Goal: Participate in discussion: Engage in conversation with other users on a specific topic

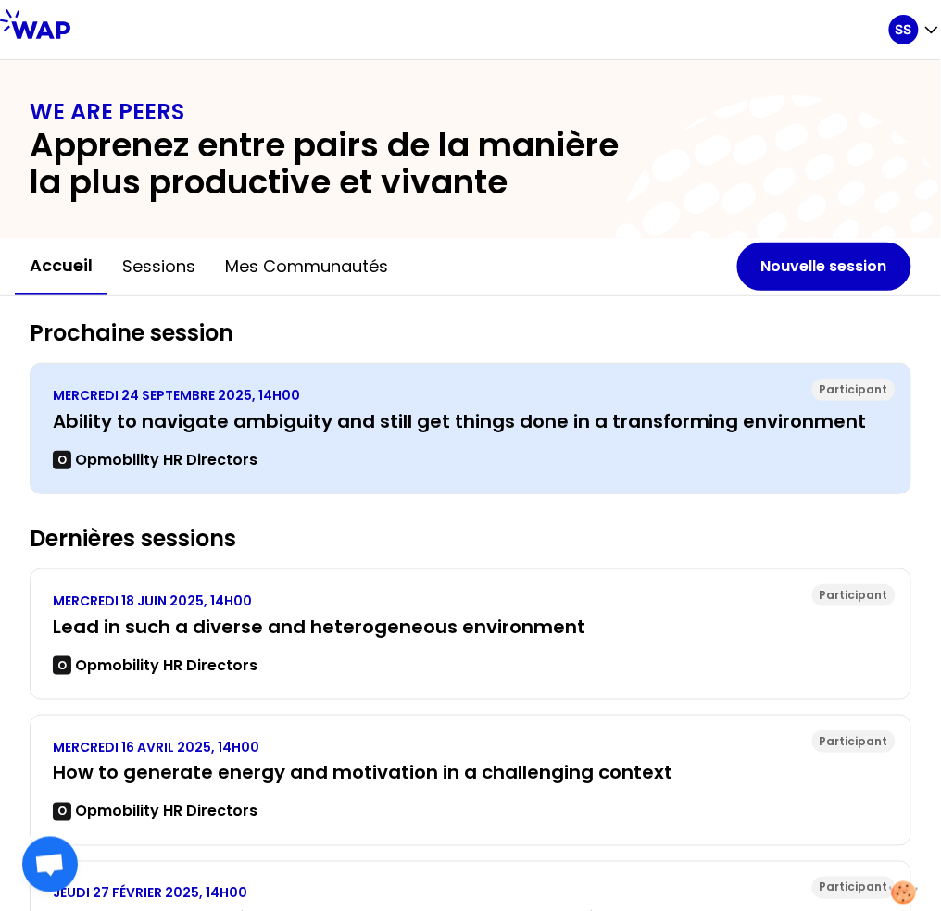
click at [432, 424] on h3 "Ability to navigate ambiguity and still get things done in a transforming envir…" at bounding box center [470, 421] width 835 height 26
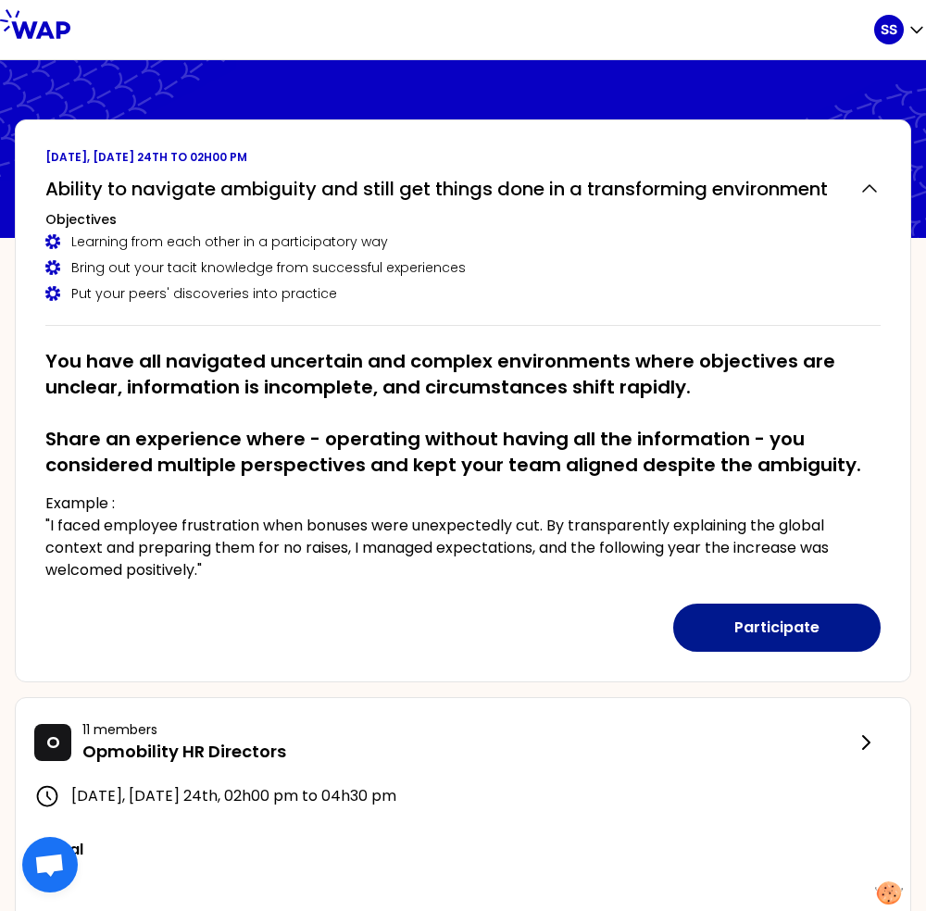
click at [723, 622] on button "Participate" at bounding box center [776, 628] width 207 height 48
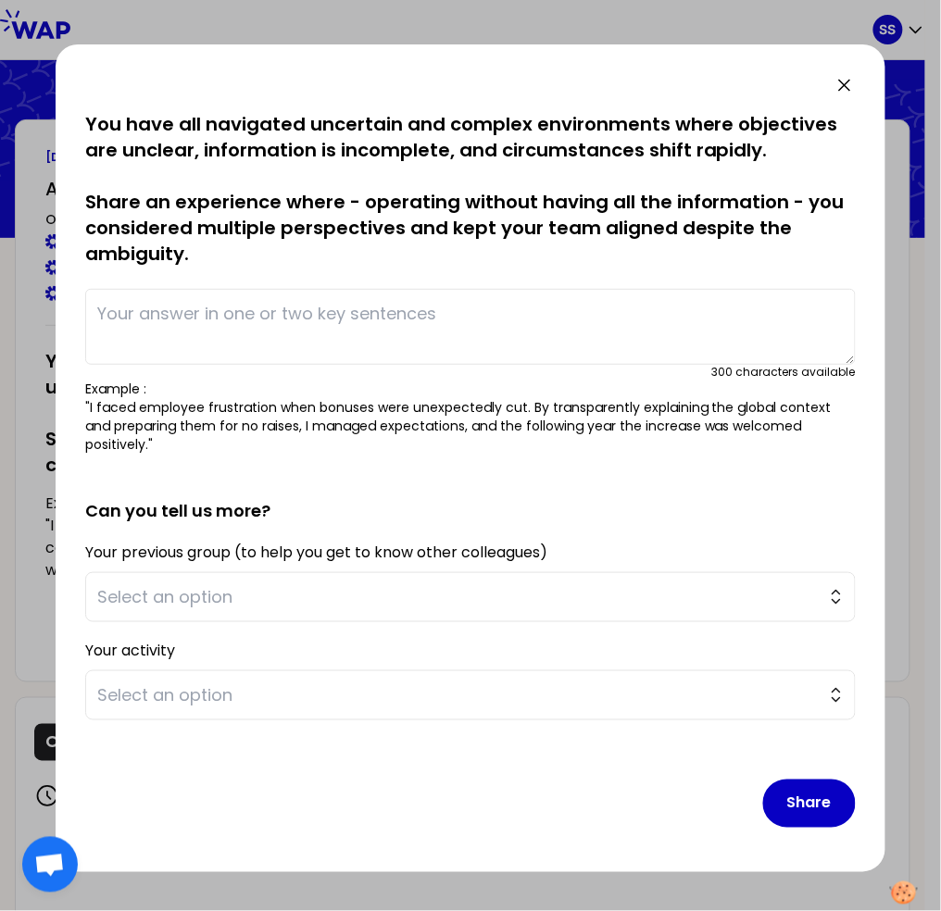
click at [270, 331] on textarea at bounding box center [470, 327] width 771 height 76
paste textarea "I faced employee frustration when bonuses were unexpectedly cut. By transparent…"
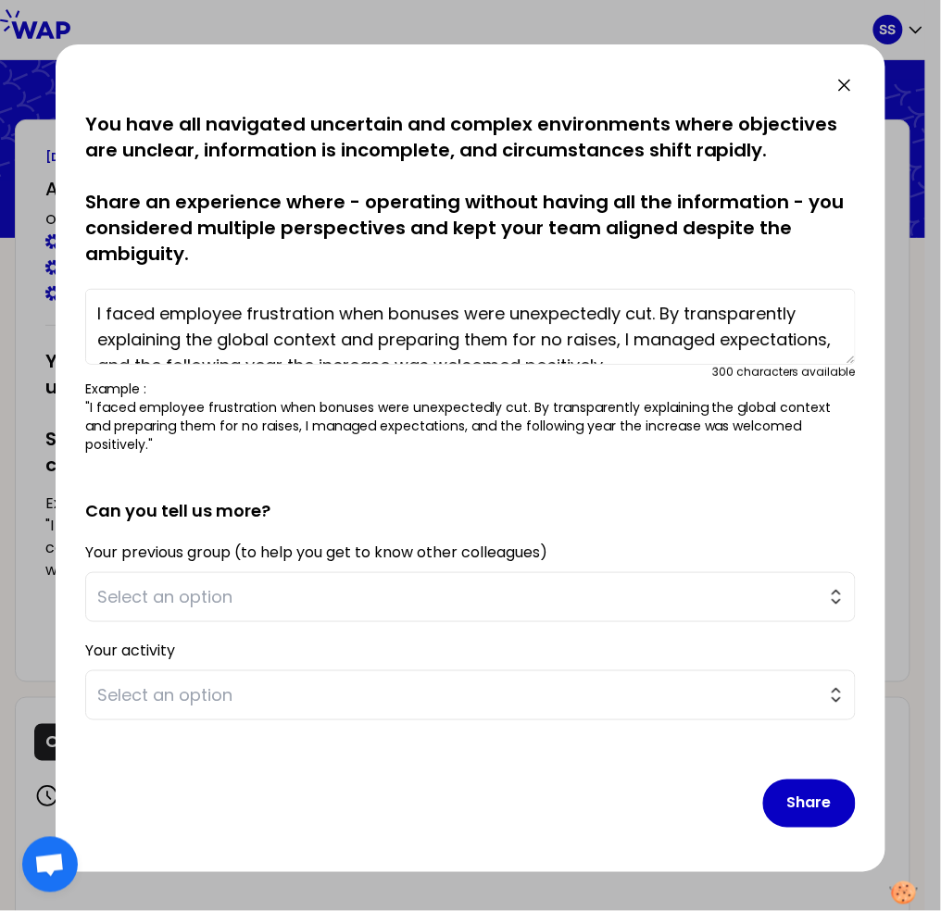
scroll to position [13, 0]
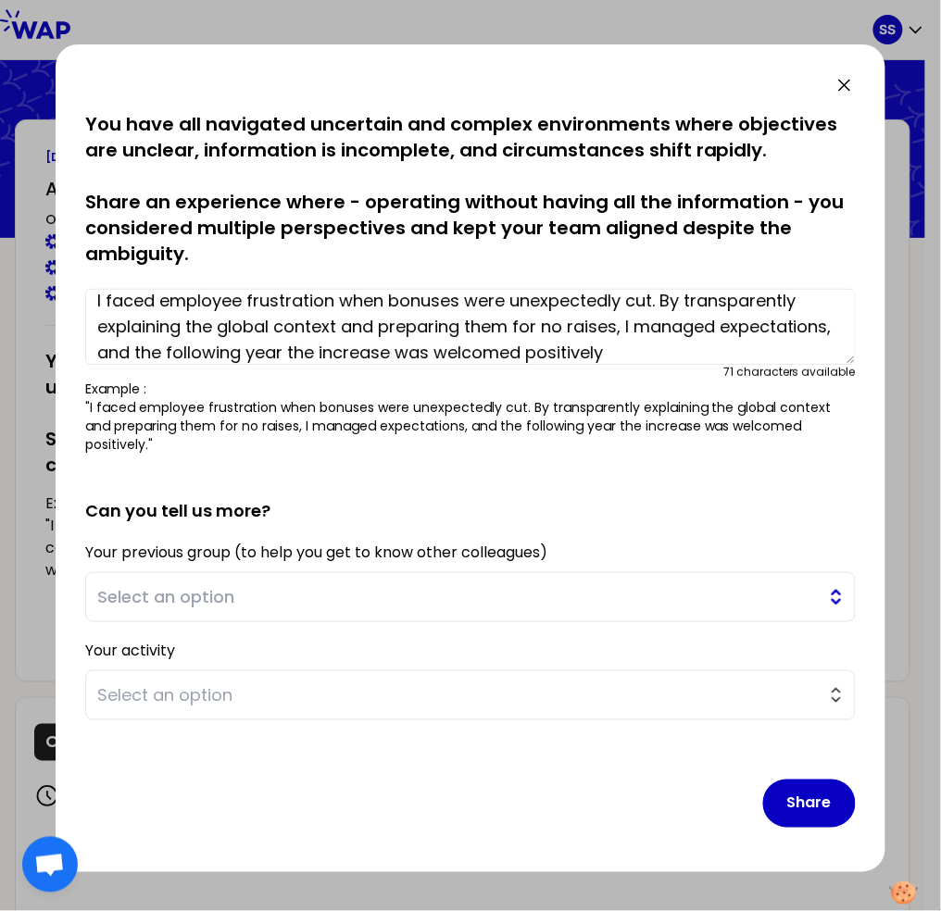
type textarea "I faced employee frustration when bonuses were unexpectedly cut. By transparent…"
click at [234, 584] on span "Select an option" at bounding box center [457, 597] width 721 height 26
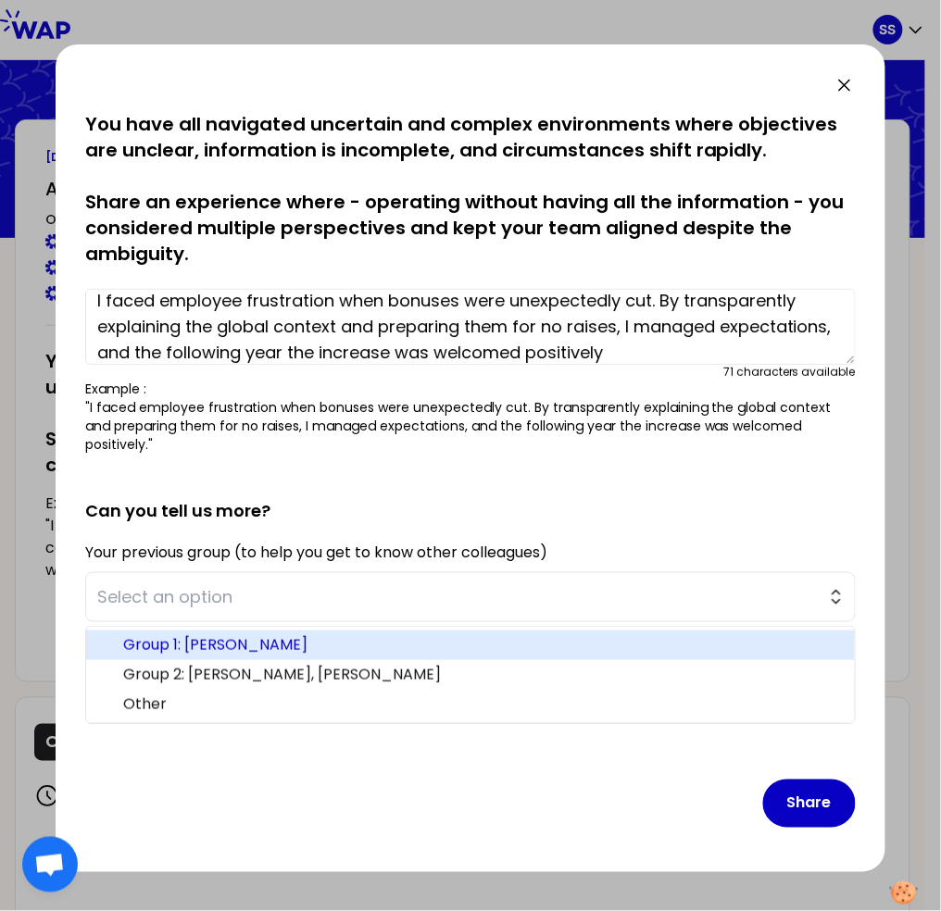
click at [247, 634] on span "Group 1: [PERSON_NAME]" at bounding box center [481, 645] width 717 height 22
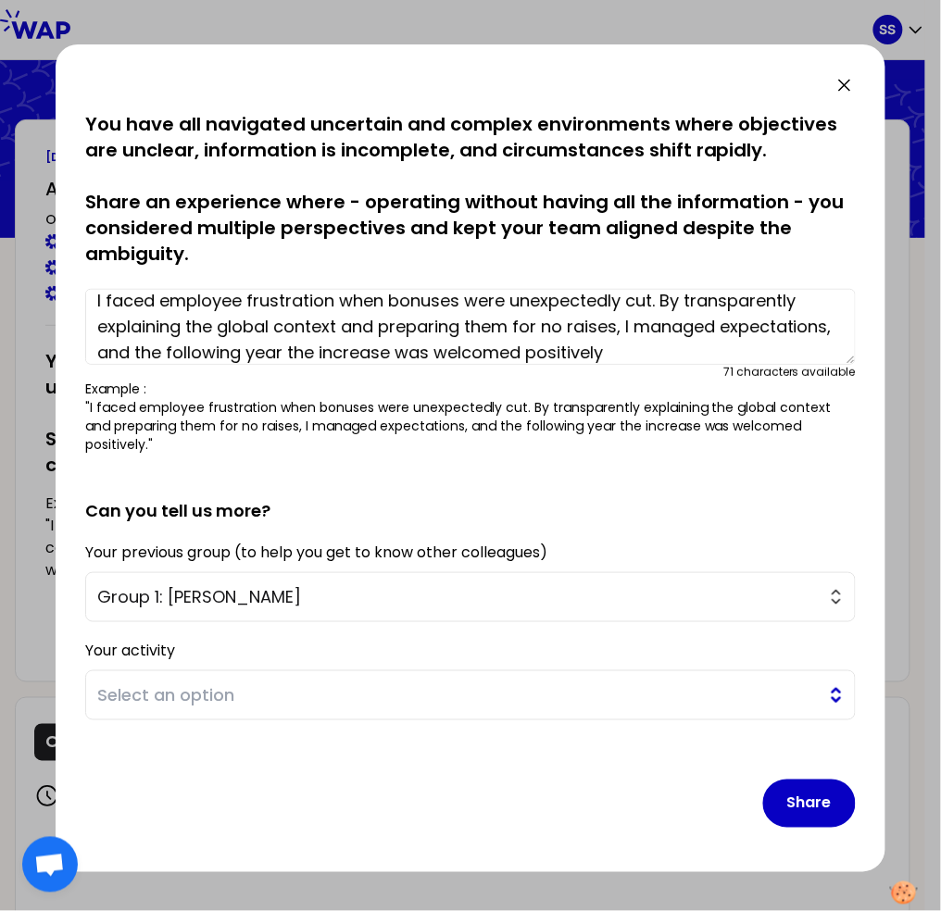
click at [240, 688] on span "Select an option" at bounding box center [457, 696] width 721 height 26
drag, startPoint x: 643, startPoint y: 832, endPoint x: 722, endPoint y: 814, distance: 81.6
click at [643, 832] on div "saved You have all navigated uncertain and complex environments where objective…" at bounding box center [471, 458] width 830 height 828
click at [822, 784] on button "Share" at bounding box center [809, 804] width 93 height 48
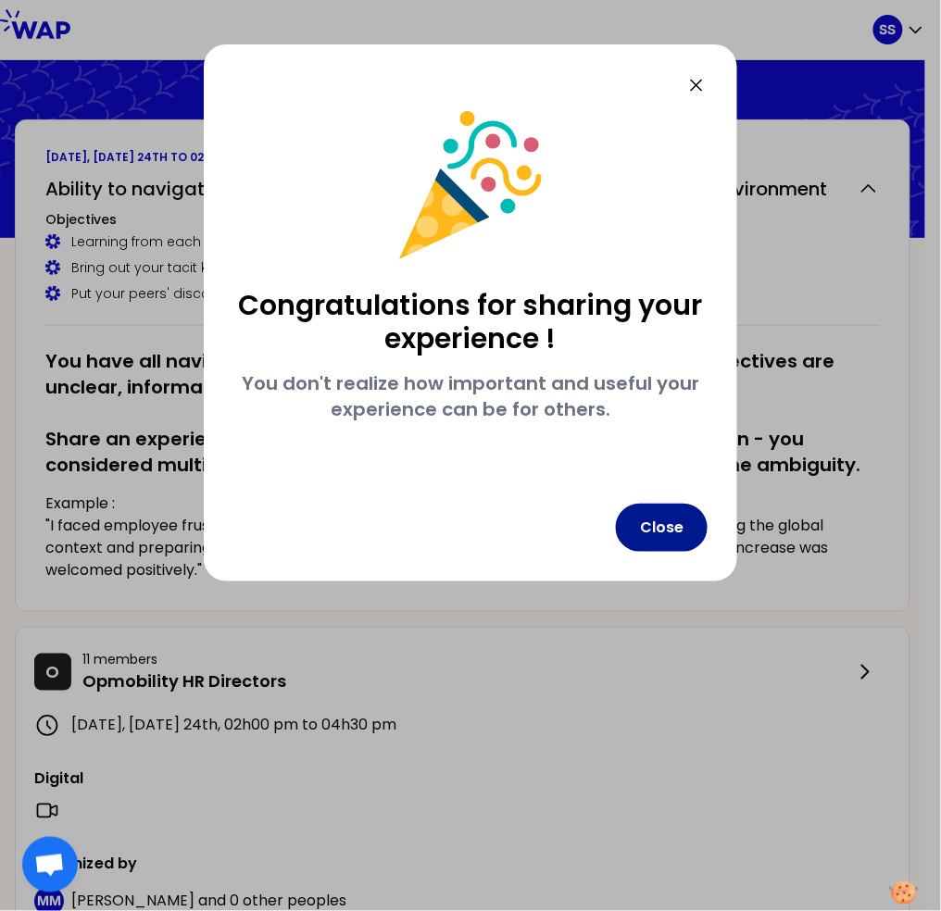
drag, startPoint x: 681, startPoint y: 538, endPoint x: 660, endPoint y: 534, distance: 20.7
click at [681, 537] on button "Close" at bounding box center [662, 528] width 92 height 48
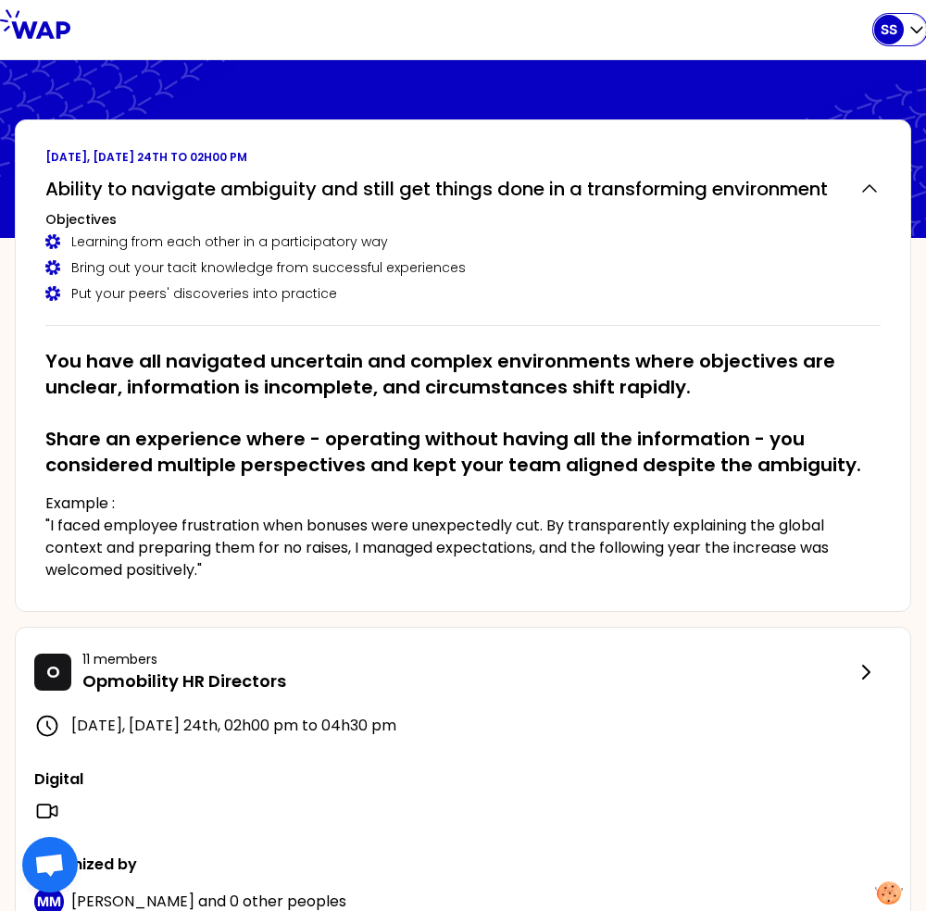
click at [902, 32] on div "SS" at bounding box center [889, 30] width 30 height 30
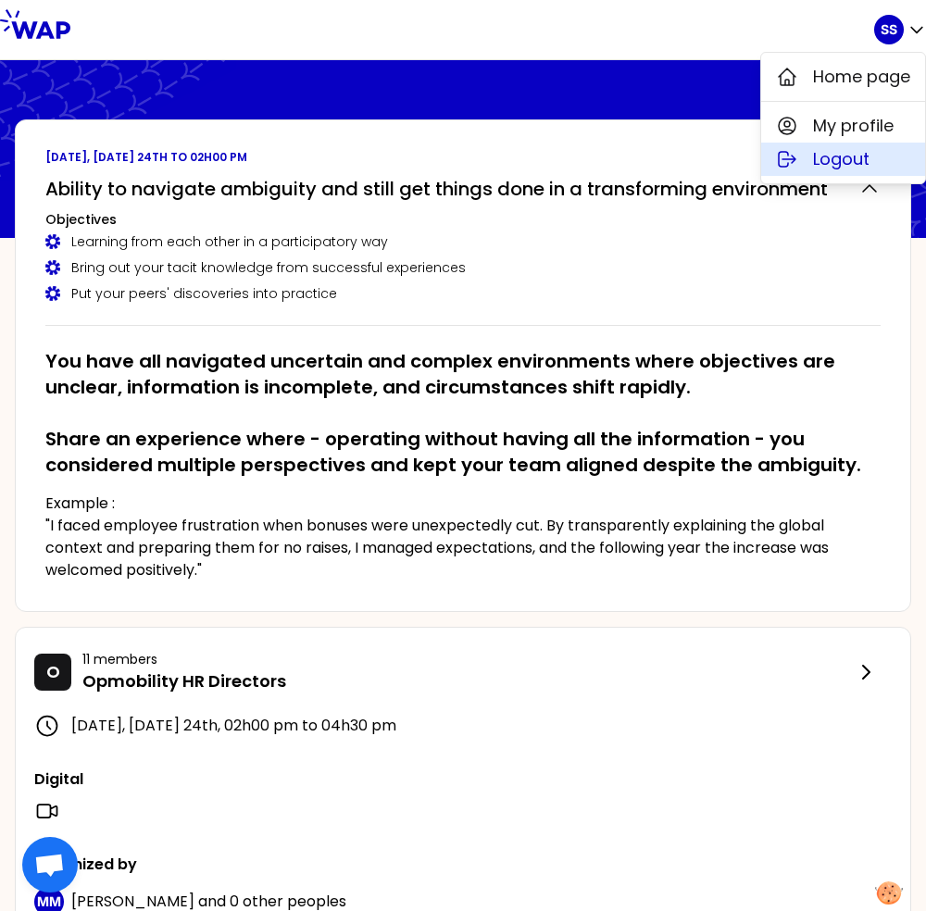
click at [836, 161] on span "Logout" at bounding box center [841, 159] width 56 height 26
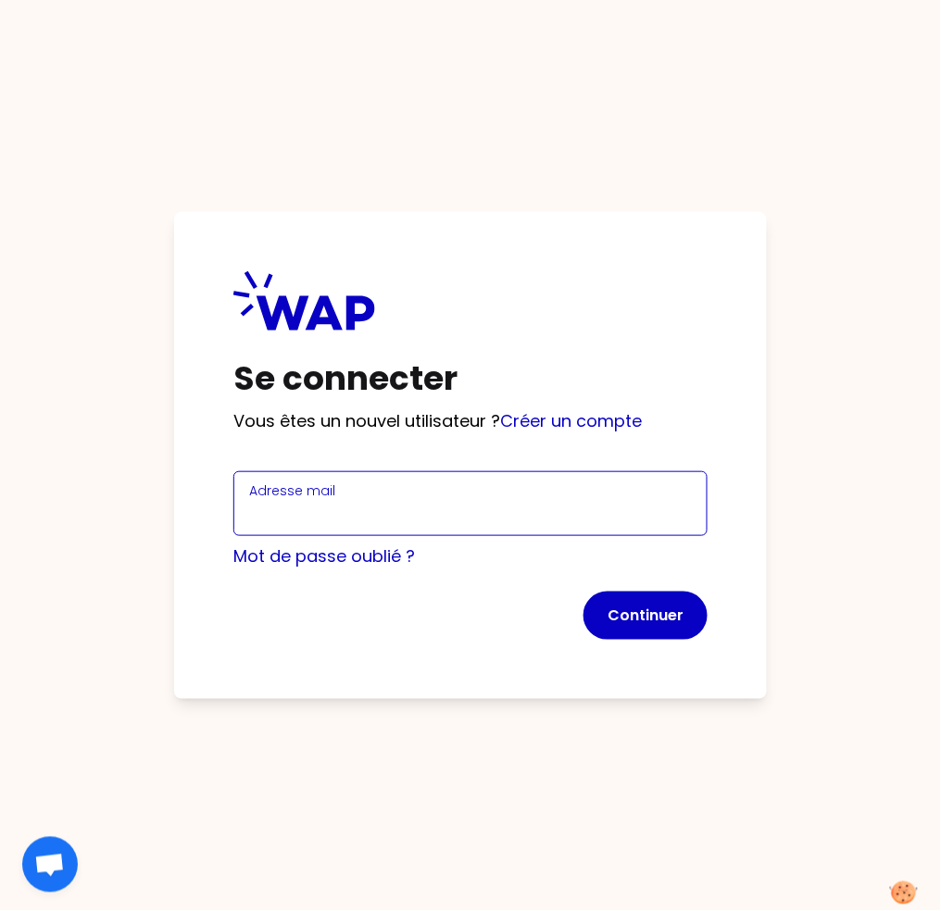
click at [516, 502] on input "Adresse mail" at bounding box center [470, 515] width 443 height 26
click at [382, 516] on input "[PERSON_NAME][EMAIL_ADDRESS][DOMAIN_NAME]" at bounding box center [470, 515] width 443 height 26
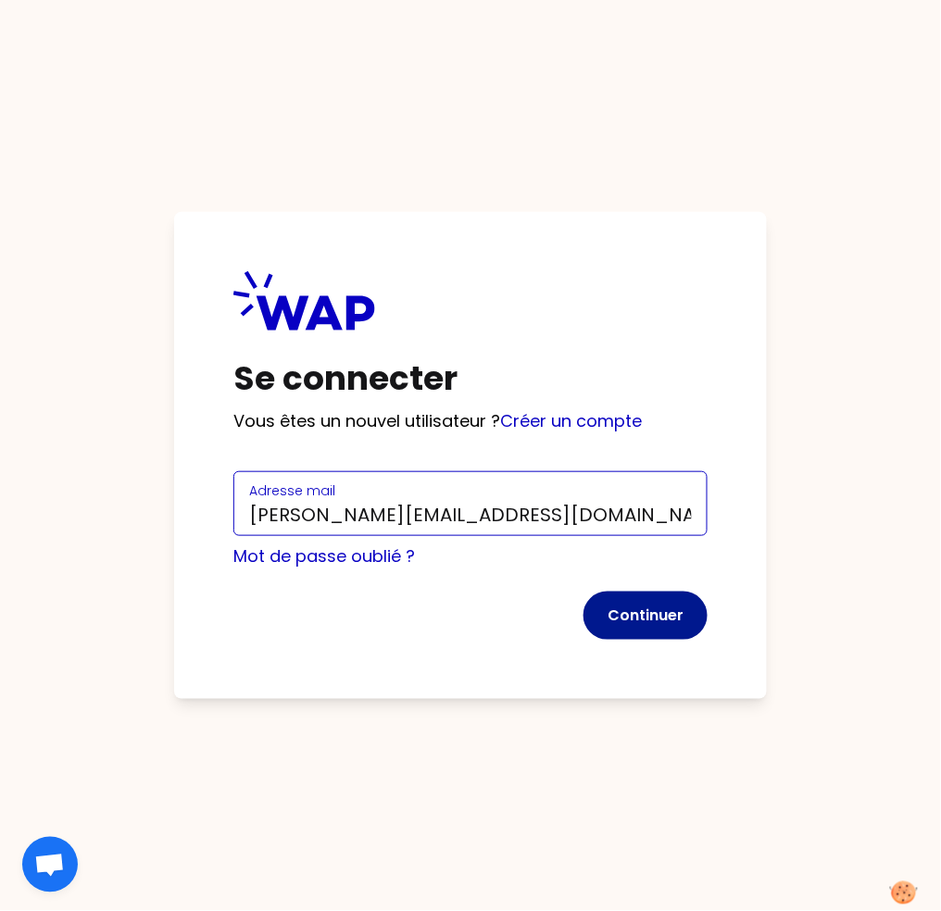
type input "[PERSON_NAME][EMAIL_ADDRESS][DOMAIN_NAME]"
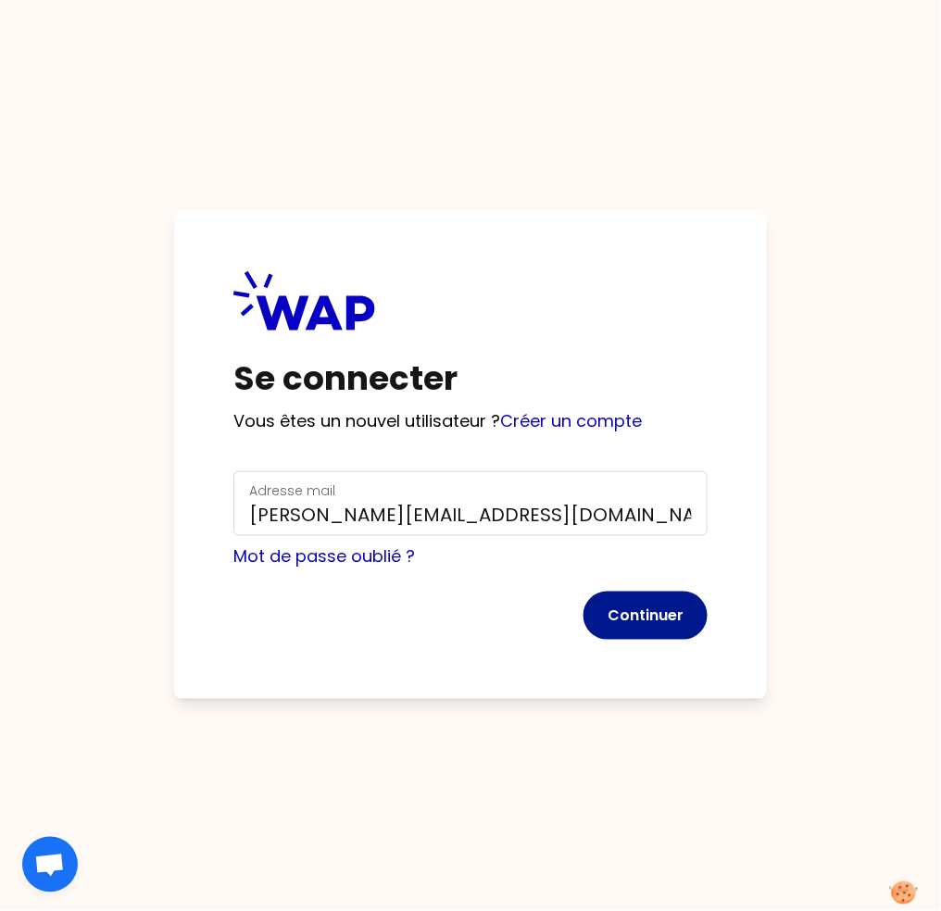
click at [618, 624] on button "Continuer" at bounding box center [645, 616] width 124 height 48
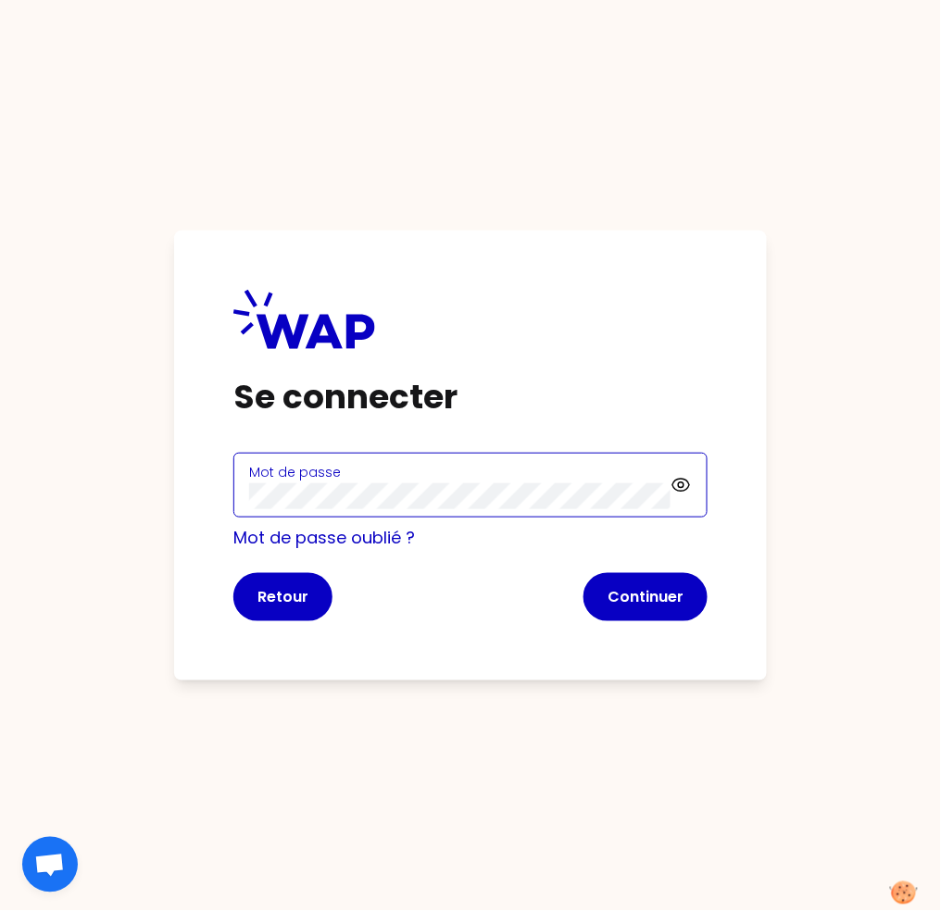
click button "Continuer" at bounding box center [645, 597] width 124 height 48
